Goal: Obtain resource: Obtain resource

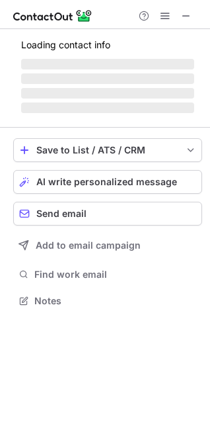
scroll to position [309, 210]
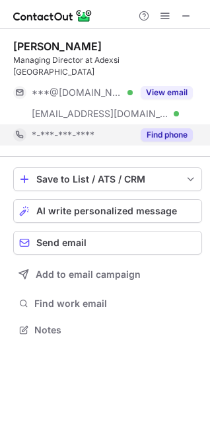
click at [172, 128] on button "Find phone" at bounding box center [167, 134] width 52 height 13
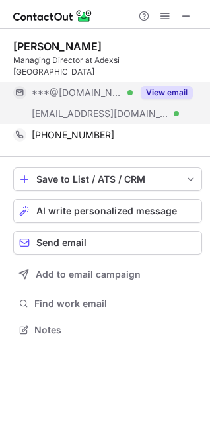
click at [175, 86] on button "View email" at bounding box center [167, 92] width 52 height 13
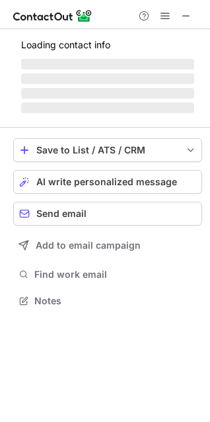
scroll to position [287, 210]
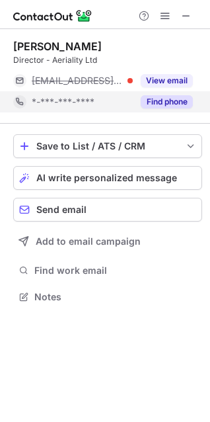
click at [167, 103] on button "Find phone" at bounding box center [167, 101] width 52 height 13
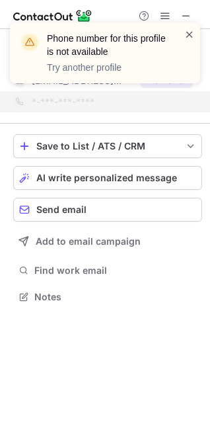
click at [188, 32] on span at bounding box center [189, 34] width 11 height 13
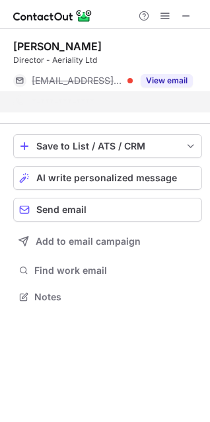
scroll to position [266, 210]
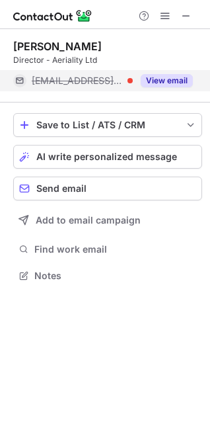
click at [166, 77] on button "View email" at bounding box center [167, 80] width 52 height 13
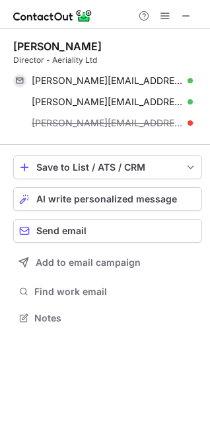
scroll to position [309, 210]
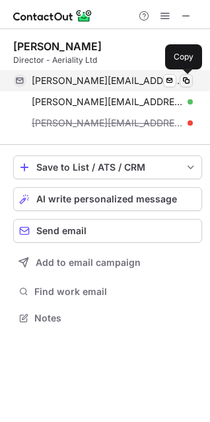
click at [184, 83] on span at bounding box center [186, 80] width 11 height 11
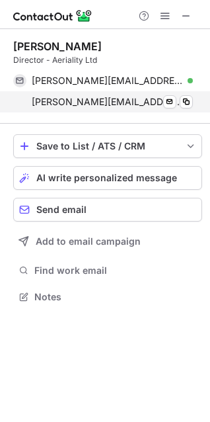
scroll to position [287, 210]
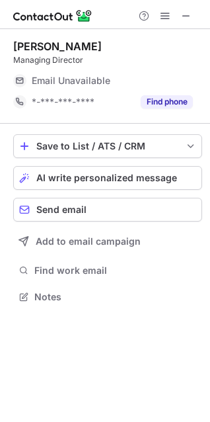
scroll to position [287, 210]
click at [98, 81] on span "Email Unavailable" at bounding box center [71, 81] width 79 height 12
click at [183, 11] on span at bounding box center [186, 16] width 11 height 11
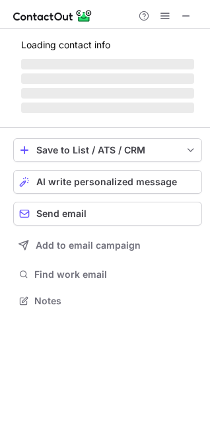
scroll to position [309, 210]
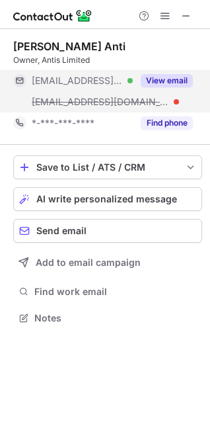
click at [158, 79] on button "View email" at bounding box center [167, 80] width 52 height 13
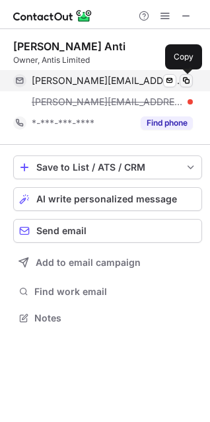
click at [192, 78] on button at bounding box center [186, 80] width 13 height 13
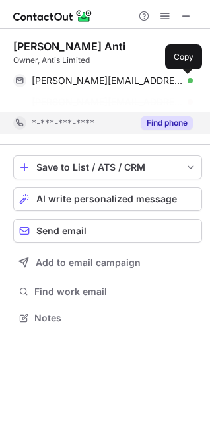
scroll to position [287, 210]
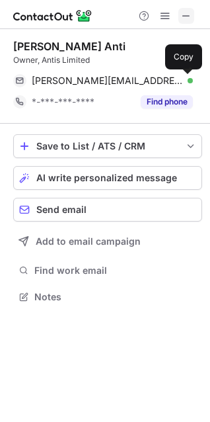
click at [187, 11] on span at bounding box center [186, 16] width 11 height 11
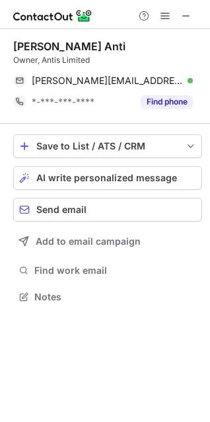
scroll to position [287, 210]
click at [187, 13] on span at bounding box center [186, 16] width 11 height 11
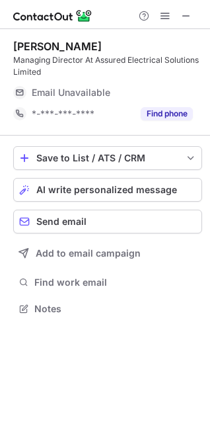
scroll to position [299, 210]
click at [190, 15] on span at bounding box center [186, 16] width 11 height 11
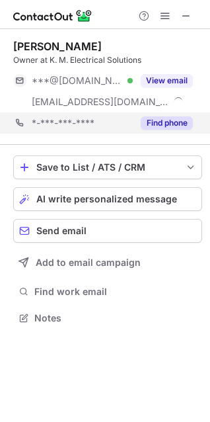
scroll to position [309, 210]
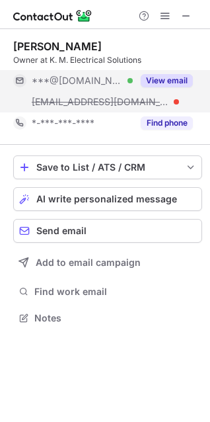
click at [166, 82] on button "View email" at bounding box center [167, 80] width 52 height 13
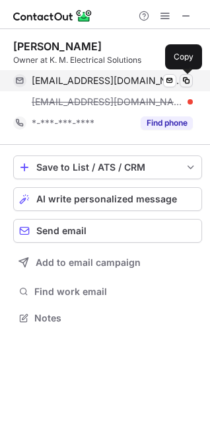
click at [188, 81] on span at bounding box center [186, 80] width 11 height 11
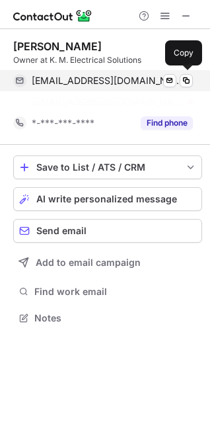
scroll to position [287, 210]
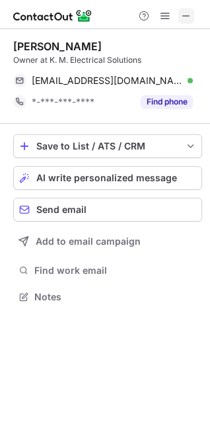
click at [182, 17] on span at bounding box center [186, 16] width 11 height 11
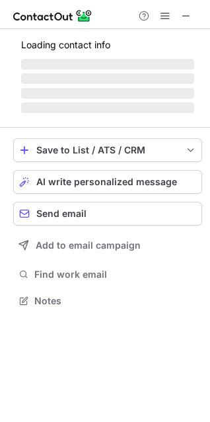
scroll to position [287, 210]
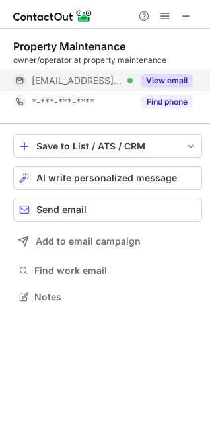
click at [174, 82] on button "View email" at bounding box center [167, 80] width 52 height 13
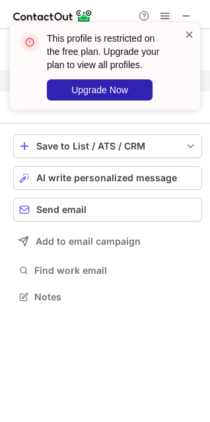
click at [192, 39] on span at bounding box center [189, 34] width 11 height 13
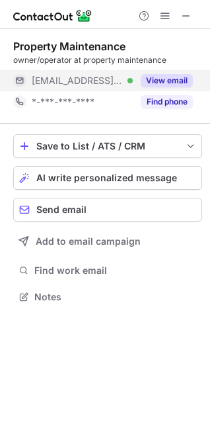
click at [183, 19] on div "This profile is restricted on the free plan. Upgrade your plan to view all prof…" at bounding box center [104, 71] width 211 height 124
drag, startPoint x: 192, startPoint y: 9, endPoint x: 186, endPoint y: 13, distance: 7.4
click at [190, 13] on button at bounding box center [186, 16] width 16 height 16
click at [179, 76] on button "View email" at bounding box center [167, 80] width 52 height 13
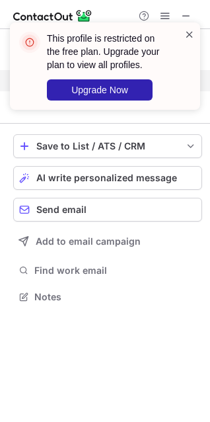
click at [192, 37] on span at bounding box center [189, 34] width 11 height 13
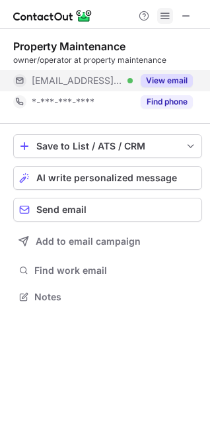
click at [162, 13] on span at bounding box center [165, 16] width 11 height 11
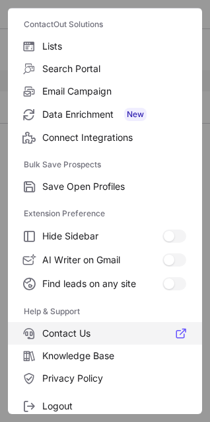
scroll to position [129, 0]
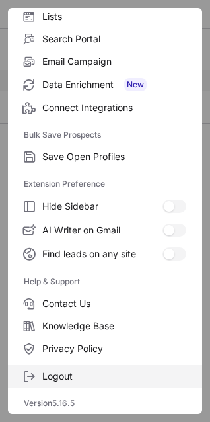
click at [72, 369] on label "Logout" at bounding box center [105, 376] width 194 height 22
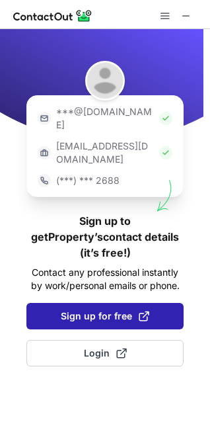
click at [103, 309] on span "Sign up for free" at bounding box center [105, 315] width 89 height 13
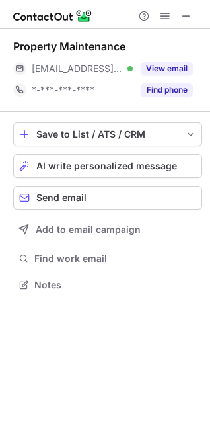
scroll to position [276, 210]
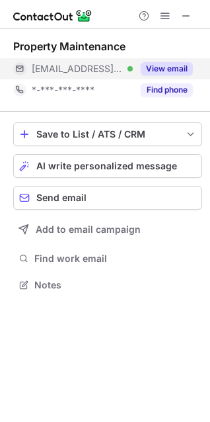
click at [176, 71] on button "View email" at bounding box center [167, 68] width 52 height 13
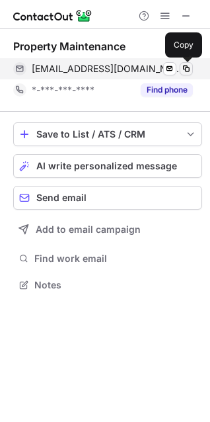
click at [185, 68] on span at bounding box center [186, 68] width 11 height 11
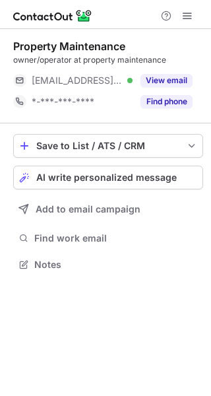
scroll to position [256, 211]
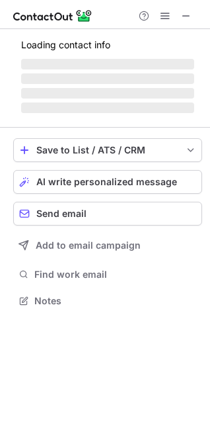
scroll to position [309, 210]
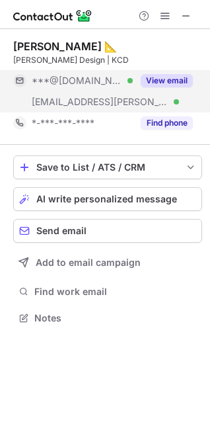
click at [163, 81] on button "View email" at bounding box center [167, 80] width 52 height 13
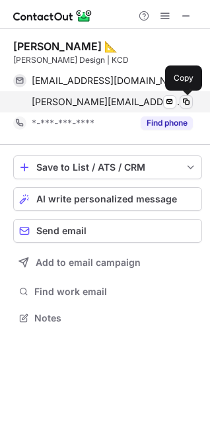
click at [182, 103] on span at bounding box center [186, 101] width 11 height 11
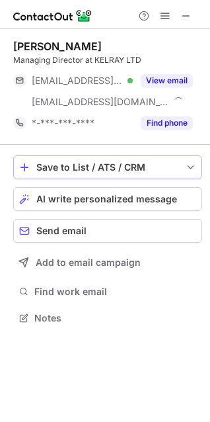
scroll to position [309, 210]
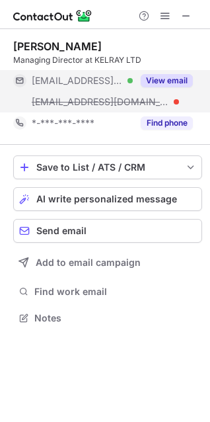
click at [164, 80] on button "View email" at bounding box center [167, 80] width 52 height 13
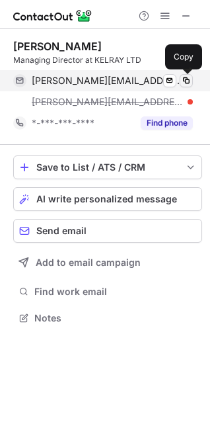
click at [189, 77] on span at bounding box center [186, 80] width 11 height 11
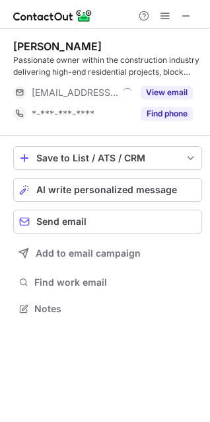
scroll to position [299, 210]
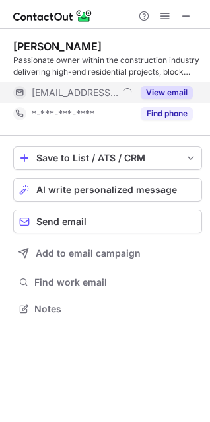
click at [178, 87] on button "View email" at bounding box center [167, 92] width 52 height 13
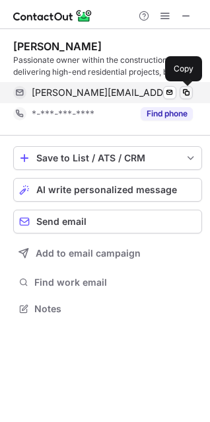
click at [185, 89] on span at bounding box center [186, 92] width 11 height 11
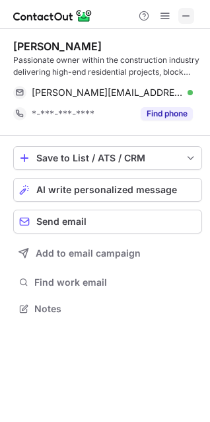
click at [189, 15] on span at bounding box center [186, 16] width 11 height 11
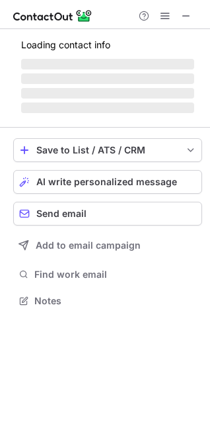
scroll to position [287, 210]
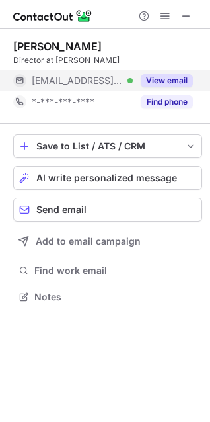
click at [174, 76] on button "View email" at bounding box center [167, 80] width 52 height 13
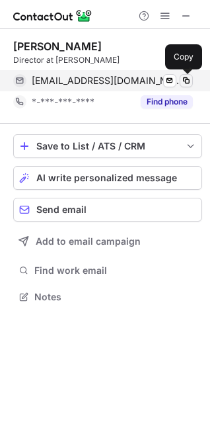
click at [184, 82] on span at bounding box center [186, 80] width 11 height 11
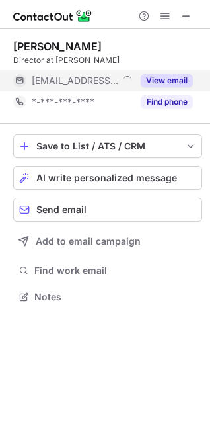
scroll to position [287, 210]
click at [167, 79] on button "View email" at bounding box center [167, 80] width 52 height 13
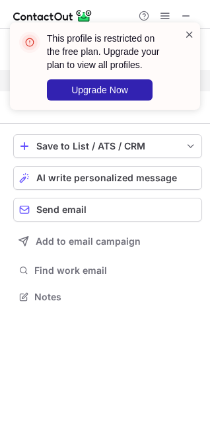
click at [192, 38] on span at bounding box center [189, 34] width 11 height 13
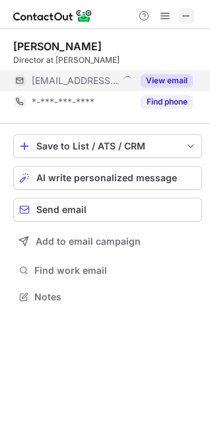
click at [182, 11] on span at bounding box center [186, 16] width 11 height 11
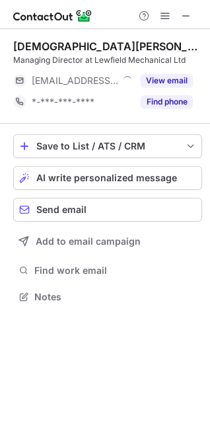
scroll to position [287, 210]
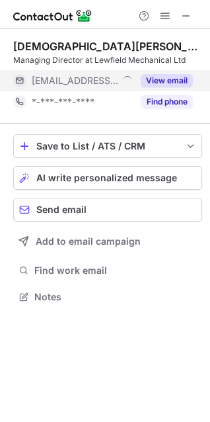
click at [174, 78] on button "View email" at bounding box center [167, 80] width 52 height 13
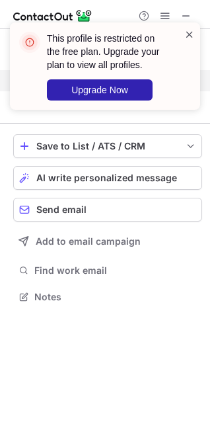
click at [189, 34] on span at bounding box center [189, 34] width 11 height 13
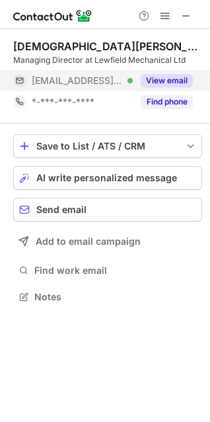
click at [185, 11] on div "This profile is restricted on the free plan. Upgrade your plan to view all prof…" at bounding box center [104, 71] width 211 height 124
click at [188, 30] on div "This profile is restricted on the free plan. Upgrade your plan to view all prof…" at bounding box center [104, 22] width 211 height 26
click at [192, 15] on button at bounding box center [186, 16] width 16 height 16
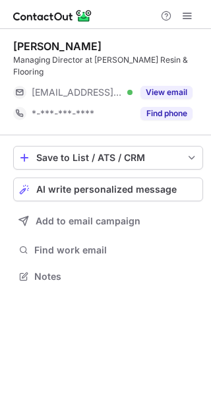
scroll to position [256, 211]
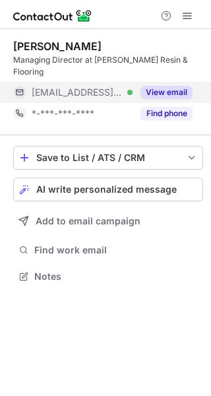
click at [167, 86] on button "View email" at bounding box center [167, 92] width 52 height 13
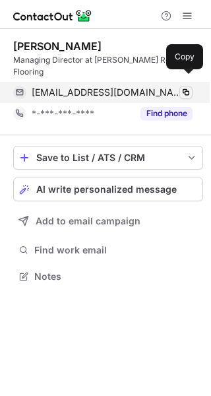
click at [188, 87] on span at bounding box center [186, 92] width 11 height 11
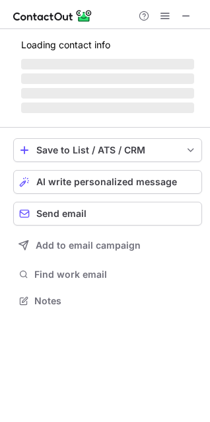
scroll to position [287, 210]
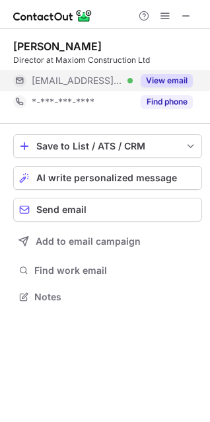
click at [159, 77] on button "View email" at bounding box center [167, 80] width 52 height 13
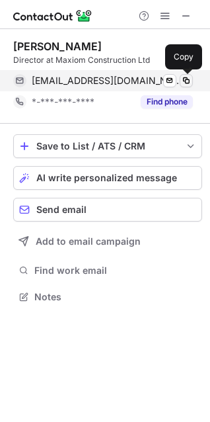
click at [180, 80] on button at bounding box center [186, 80] width 13 height 13
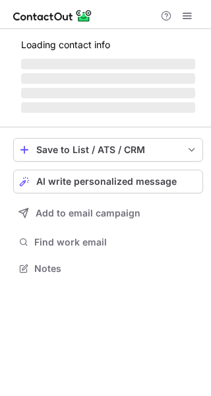
scroll to position [256, 211]
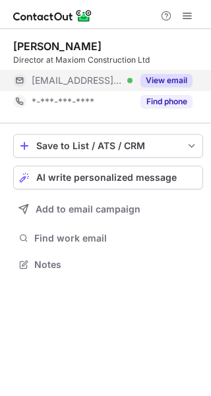
click at [188, 81] on button "View email" at bounding box center [167, 80] width 52 height 13
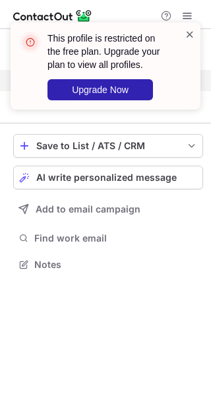
click at [191, 31] on span at bounding box center [190, 34] width 11 height 13
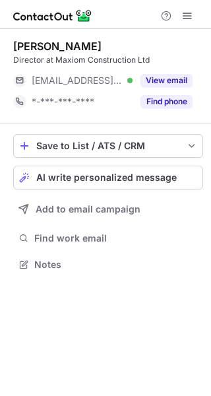
scroll to position [256, 211]
click at [188, 18] on span at bounding box center [187, 16] width 11 height 11
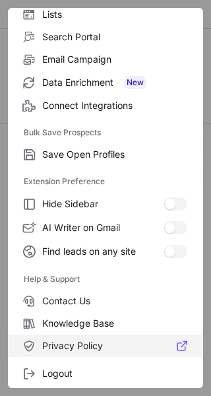
scroll to position [154, 0]
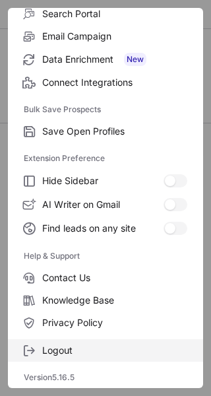
click at [95, 344] on label "Logout" at bounding box center [106, 351] width 196 height 22
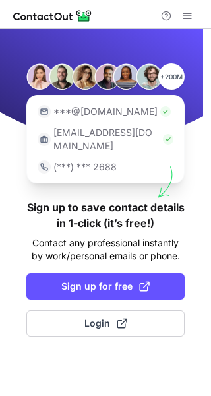
click at [84, 346] on div "+200M ***@[DOMAIN_NAME] [EMAIL_ADDRESS][DOMAIN_NAME] (***) *** 2688 Sign up to …" at bounding box center [105, 212] width 211 height 367
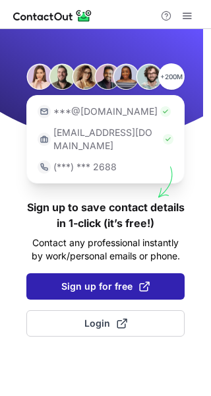
click at [115, 280] on span "Sign up for free" at bounding box center [105, 286] width 89 height 13
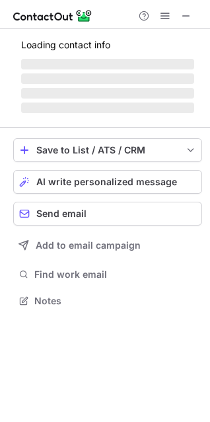
scroll to position [287, 210]
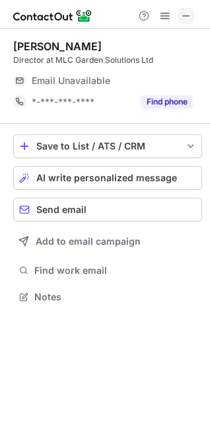
click at [187, 17] on span at bounding box center [186, 16] width 11 height 11
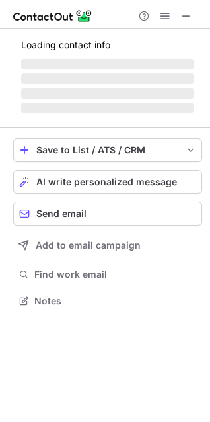
scroll to position [287, 210]
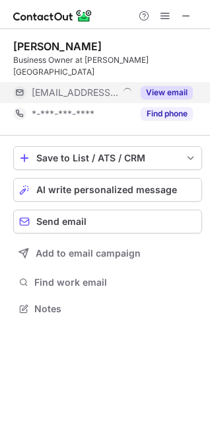
click at [174, 86] on button "View email" at bounding box center [167, 92] width 52 height 13
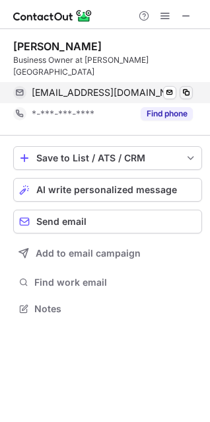
click at [187, 87] on span at bounding box center [186, 92] width 11 height 11
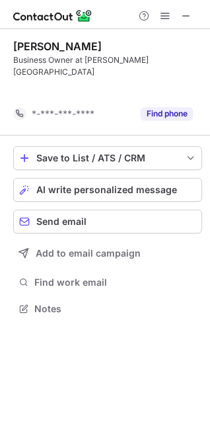
scroll to position [266, 210]
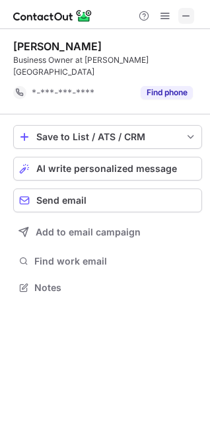
click at [188, 16] on span at bounding box center [186, 16] width 11 height 11
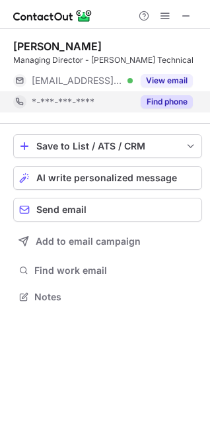
scroll to position [287, 210]
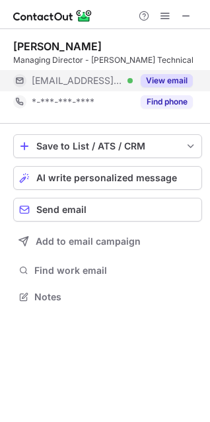
click at [161, 79] on button "View email" at bounding box center [167, 80] width 52 height 13
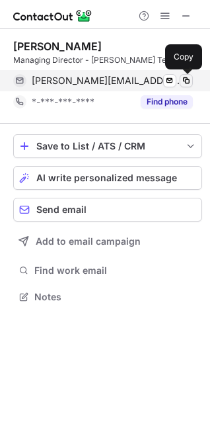
click at [189, 82] on span at bounding box center [186, 80] width 11 height 11
click at [188, 81] on span at bounding box center [186, 80] width 11 height 11
